Goal: Information Seeking & Learning: Learn about a topic

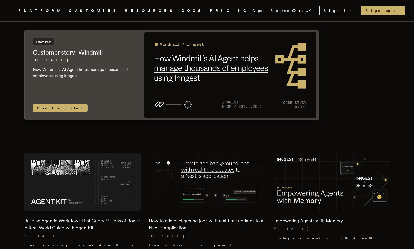
scroll to position [152, 0]
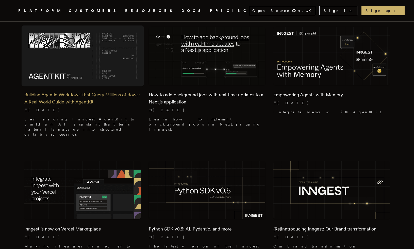
drag, startPoint x: 0, startPoint y: 0, endPoint x: 107, endPoint y: 75, distance: 130.8
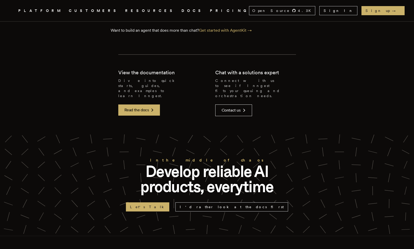
scroll to position [2417, 0]
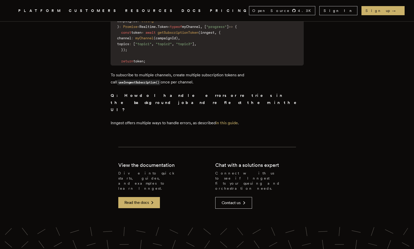
scroll to position [5272, 0]
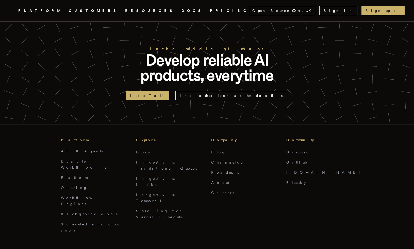
scroll to position [932, 0]
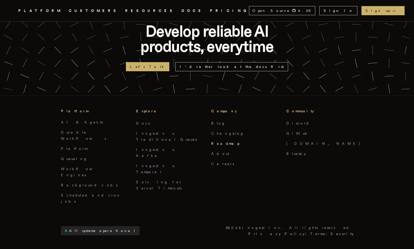
click at [224, 142] on link "Roadmap" at bounding box center [225, 144] width 28 height 4
